Goal: Transaction & Acquisition: Purchase product/service

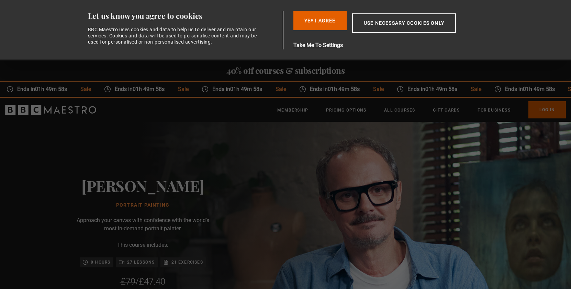
click at [285, 138] on div "Jonathan Yeo Portrait Painting Approach your canvas with confidence with the wo…" at bounding box center [142, 267] width 285 height 291
click at [330, 16] on button "Yes I Agree" at bounding box center [319, 20] width 53 height 19
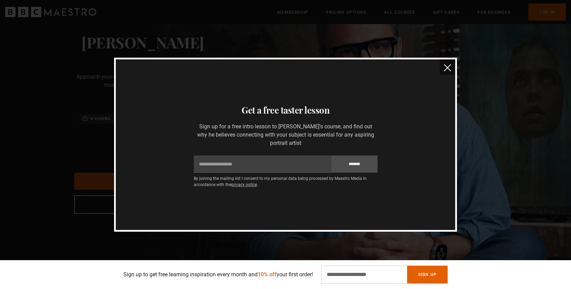
scroll to position [82, 0]
click at [447, 66] on img "close" at bounding box center [447, 67] width 7 height 7
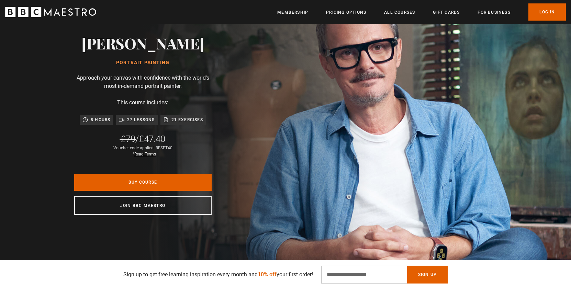
click at [139, 46] on h2 "[PERSON_NAME]" at bounding box center [142, 43] width 123 height 18
click at [69, 11] on icon "BBC Maestro" at bounding box center [70, 11] width 4 height 7
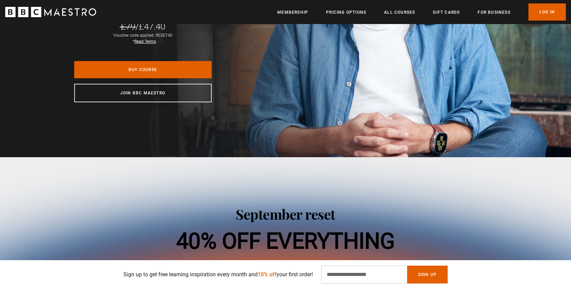
scroll to position [194, 0]
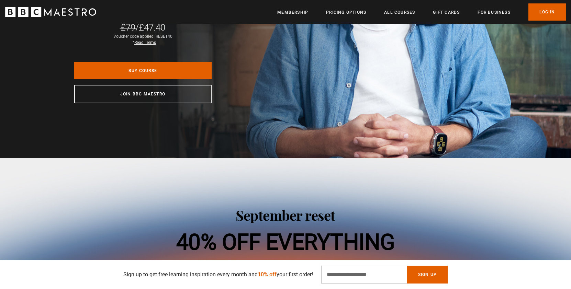
click at [143, 43] on link "Read Terms" at bounding box center [145, 42] width 22 height 5
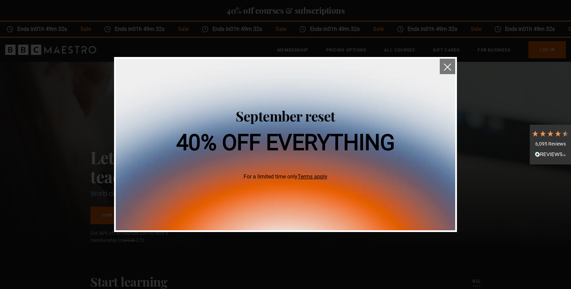
click at [445, 65] on img "close" at bounding box center [447, 67] width 7 height 7
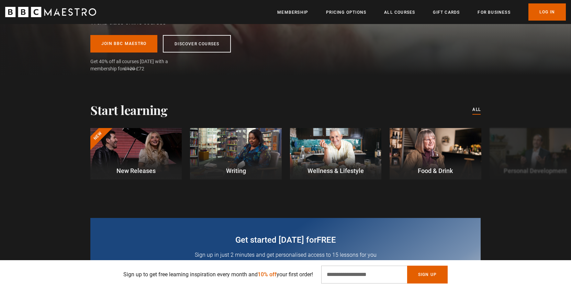
scroll to position [173, 0]
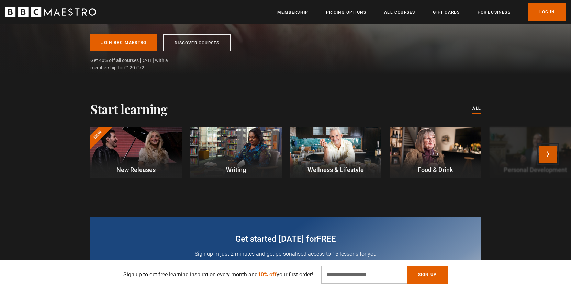
click at [547, 149] on button "Next" at bounding box center [547, 154] width 17 height 17
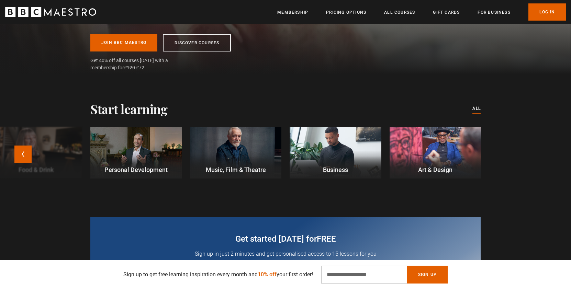
click at [447, 149] on div at bounding box center [434, 153] width 91 height 52
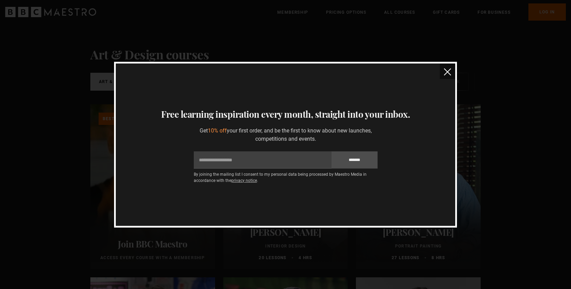
scroll to position [7, 0]
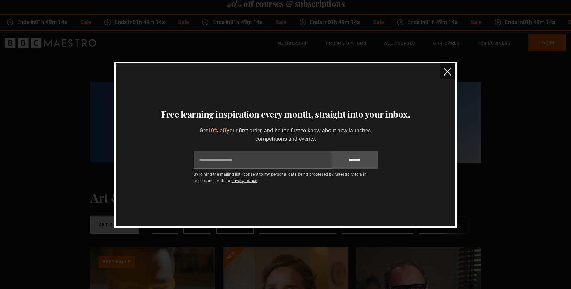
click at [451, 72] on button "close" at bounding box center [447, 71] width 15 height 15
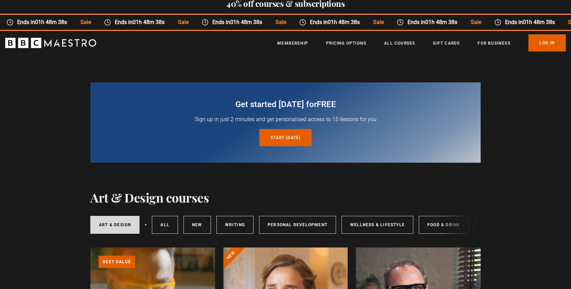
scroll to position [158, 0]
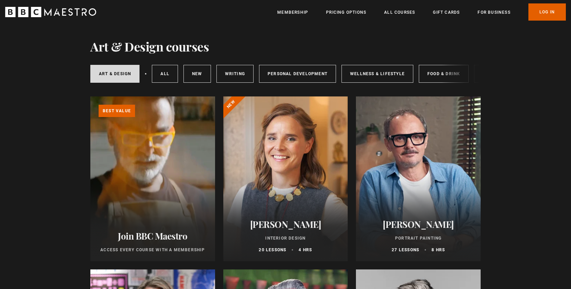
click at [473, 133] on div at bounding box center [418, 178] width 125 height 165
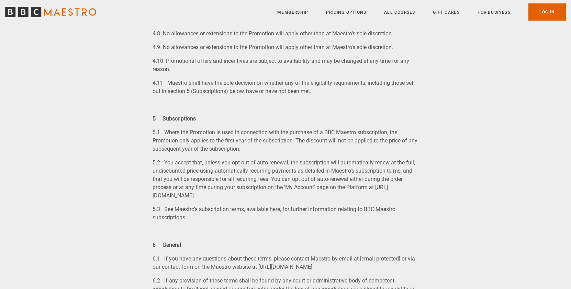
scroll to position [1151, 0]
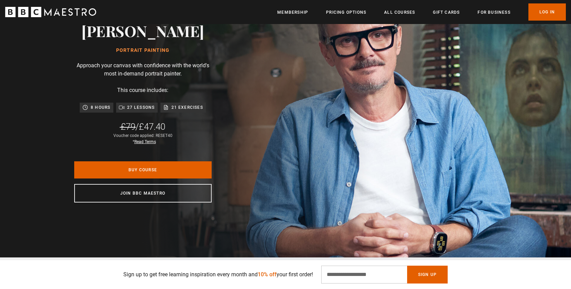
scroll to position [104, 0]
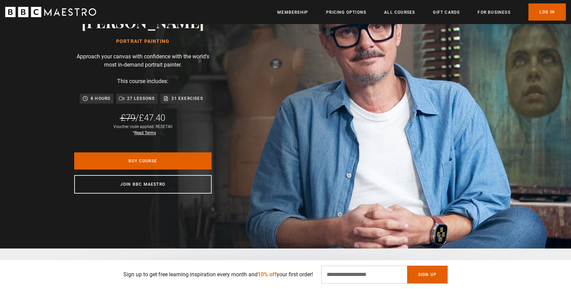
click at [285, 106] on div "Jonathan Yeo Portrait Painting Approach your canvas with confidence with the wo…" at bounding box center [142, 103] width 285 height 291
click at [142, 160] on link "Buy Course" at bounding box center [142, 160] width 137 height 17
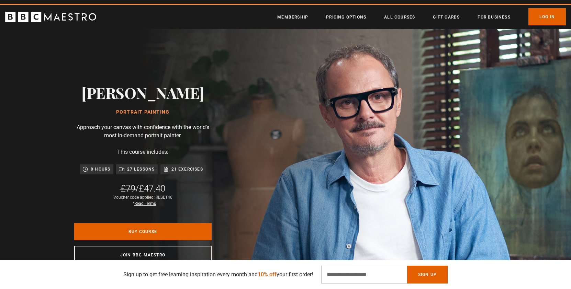
scroll to position [39, 0]
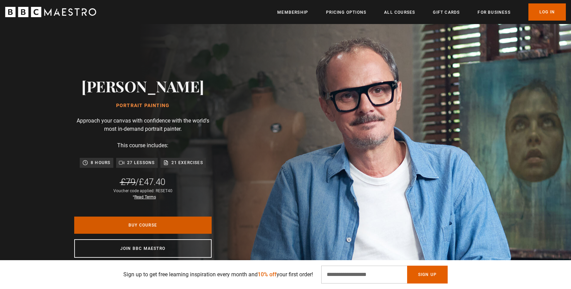
click at [144, 233] on link "Buy Course" at bounding box center [142, 225] width 137 height 17
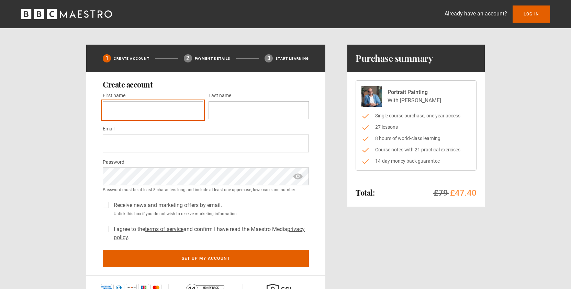
click at [177, 110] on input "First name *" at bounding box center [153, 110] width 100 height 18
type input "******"
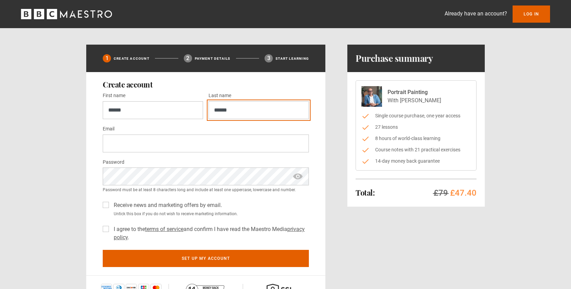
type input "******"
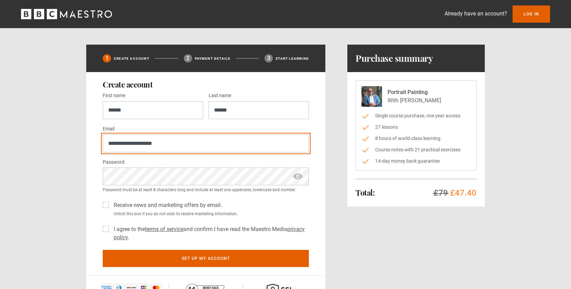
type input "**********"
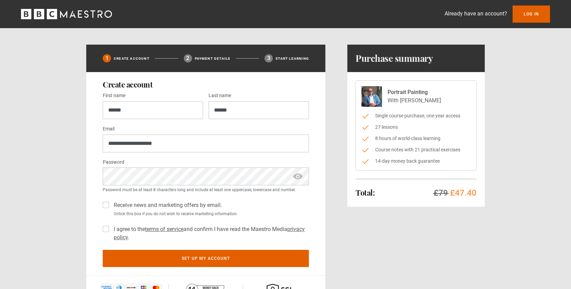
click at [102, 204] on div "**********" at bounding box center [205, 173] width 239 height 203
click at [107, 208] on div "Receive news and marketing offers by email. Untick this box if you do not wish …" at bounding box center [206, 207] width 206 height 19
click at [111, 204] on label "Receive news and marketing offers by email." at bounding box center [166, 205] width 111 height 8
click at [111, 231] on label "I agree to the terms of service and confirm I have read the Maestro Media priva…" at bounding box center [210, 233] width 198 height 16
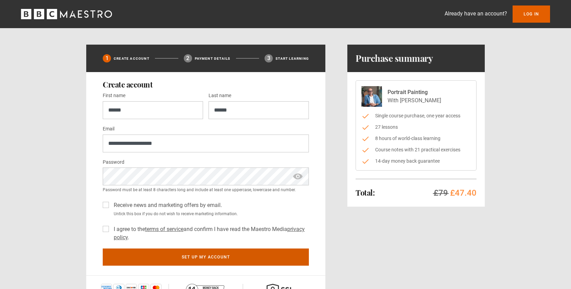
click at [198, 259] on button "Set up my account" at bounding box center [206, 257] width 206 height 17
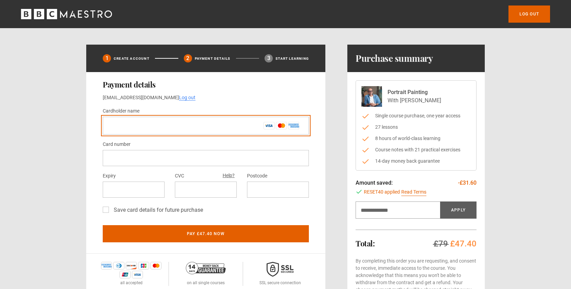
click at [216, 122] on input "Cardholder name *" at bounding box center [206, 126] width 206 height 18
type input "**********"
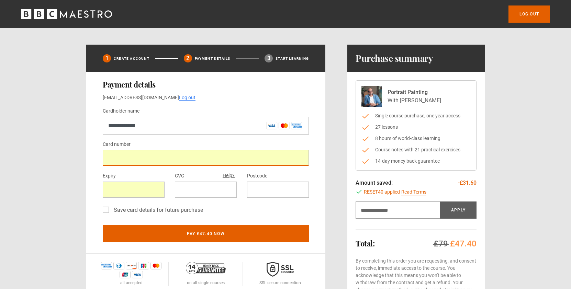
click at [219, 184] on div at bounding box center [206, 190] width 62 height 16
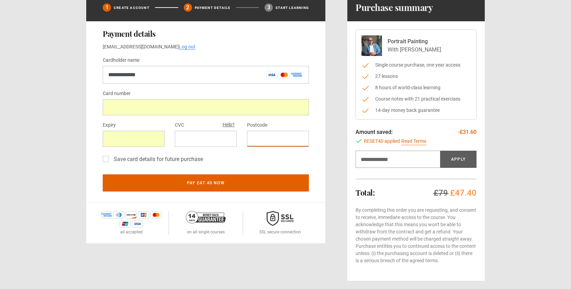
scroll to position [52, 0]
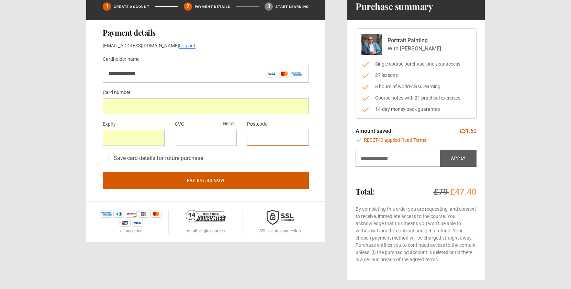
click at [247, 182] on button "Pay £47.40 now" at bounding box center [206, 180] width 206 height 17
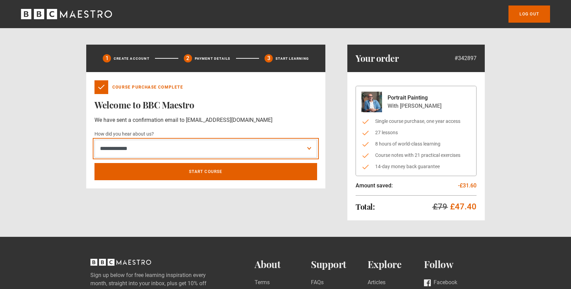
select select "*******"
click option "*******" at bounding box center [0, 0] width 0 height 0
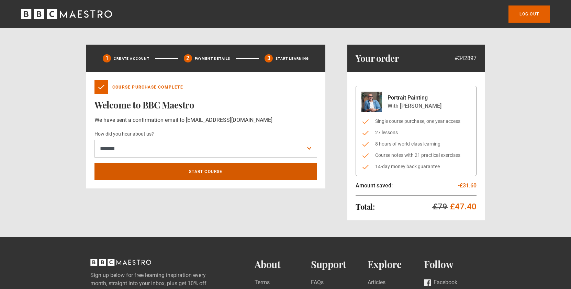
click at [197, 177] on link "Start course" at bounding box center [205, 171] width 223 height 17
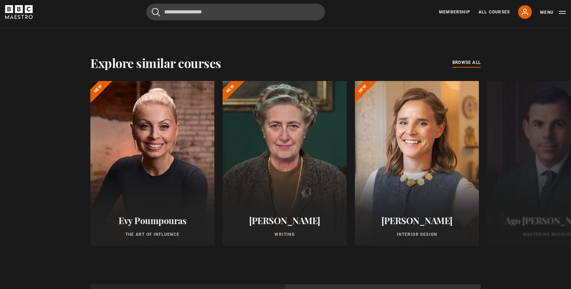
scroll to position [556, 0]
